Goal: Information Seeking & Learning: Learn about a topic

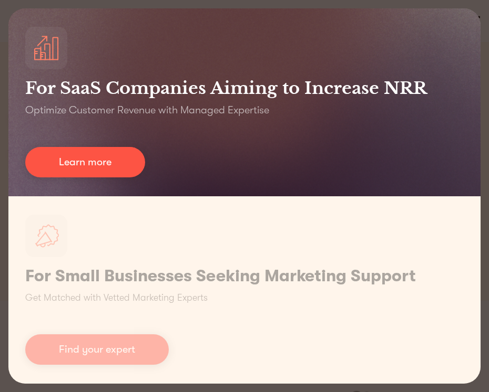
click at [304, 186] on div "For SaaS Companies Aiming to Increase NRR Optimize Customer Revenue with Manage…" at bounding box center [244, 102] width 472 height 188
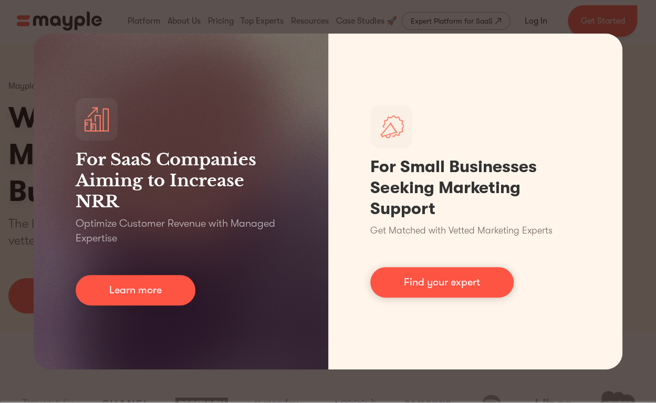
click at [488, 38] on div "For SaaS Companies Aiming to Increase NRR Optimize Customer Revenue with Manage…" at bounding box center [328, 201] width 656 height 403
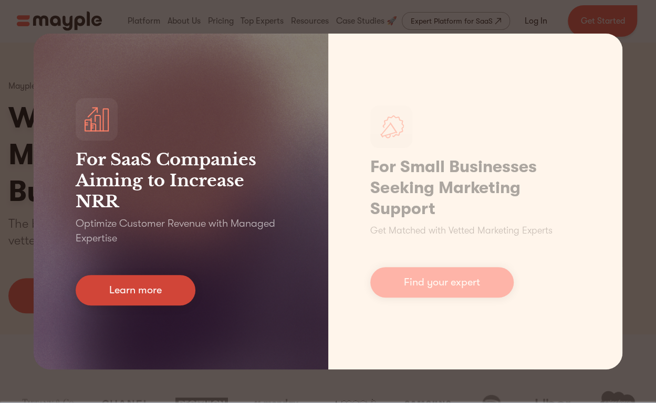
click at [163, 291] on link "Learn more" at bounding box center [136, 290] width 120 height 30
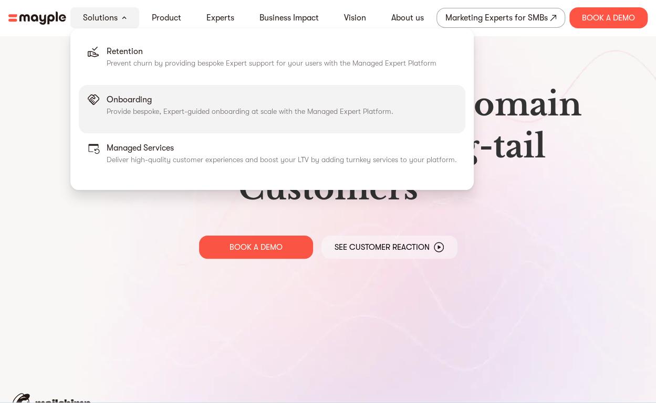
click at [158, 115] on p "Provide bespoke, Expert-guided onboarding at scale with the Managed Expert Plat…" at bounding box center [250, 111] width 287 height 11
